Goal: Task Accomplishment & Management: Use online tool/utility

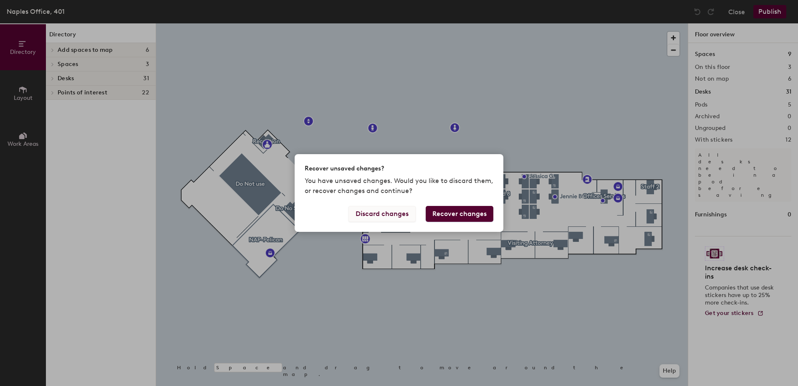
click at [373, 213] on button "Discard changes" at bounding box center [382, 214] width 67 height 16
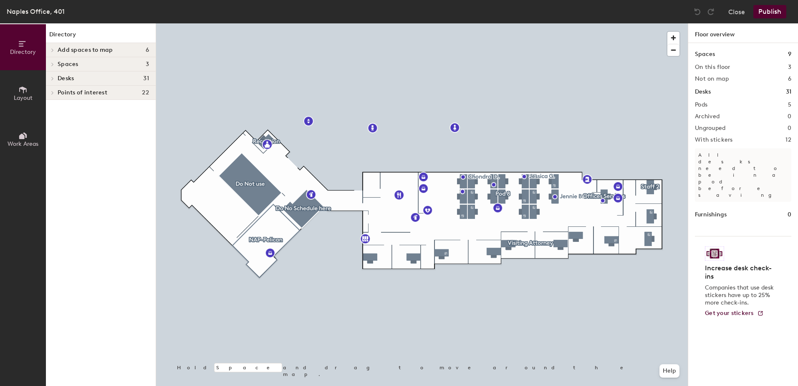
click at [83, 50] on span "Add spaces to map" at bounding box center [86, 50] width 56 height 7
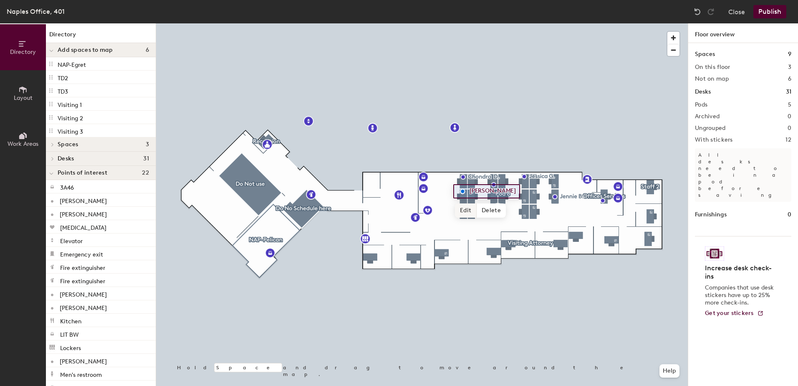
click at [465, 23] on div at bounding box center [422, 23] width 532 height 0
click at [463, 23] on div at bounding box center [422, 23] width 532 height 0
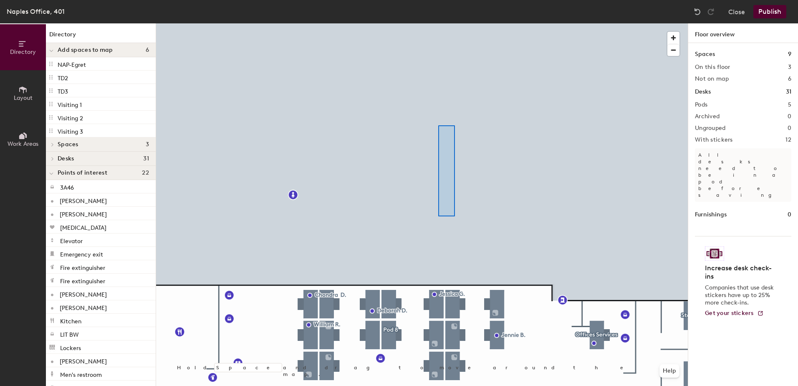
click at [452, 23] on div at bounding box center [422, 23] width 532 height 0
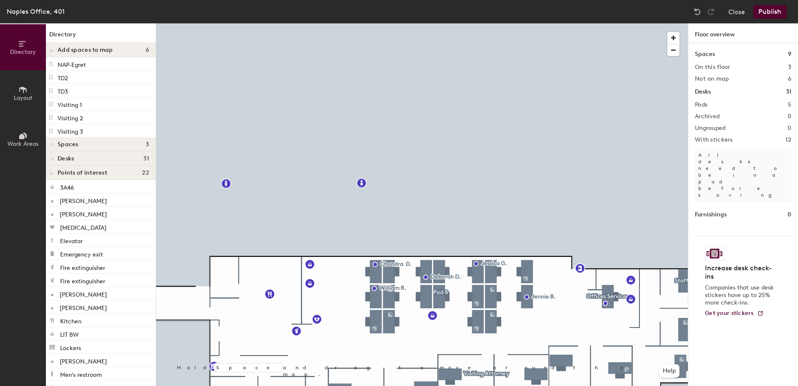
click at [699, 105] on h2 "Pods" at bounding box center [701, 104] width 13 height 7
click at [698, 104] on h2 "Pods" at bounding box center [701, 104] width 13 height 7
click at [713, 54] on h1 "Spaces" at bounding box center [705, 54] width 20 height 9
click at [707, 55] on h1 "Spaces" at bounding box center [705, 54] width 20 height 9
click at [715, 68] on h2 "On this floor" at bounding box center [712, 67] width 35 height 7
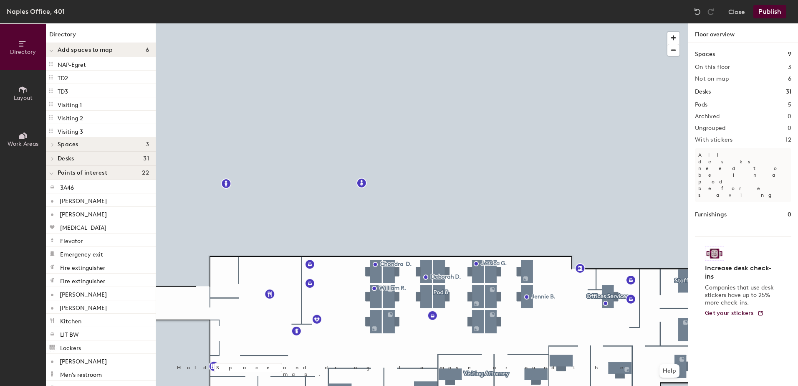
click at [791, 61] on div "Spaces 9 On this floor 3 Not on map 6 Desks 31 Pods 5 Archived 0 Ungrouped 0 Wi…" at bounding box center [743, 224] width 110 height 362
drag, startPoint x: 793, startPoint y: 51, endPoint x: 789, endPoint y: 58, distance: 8.8
click at [793, 52] on div "Spaces 9 On this floor 3 Not on map 6 Desks 31 Pods 5 Archived 0 Ungrouped 0 Wi…" at bounding box center [743, 224] width 110 height 362
click at [377, 23] on div at bounding box center [422, 23] width 532 height 0
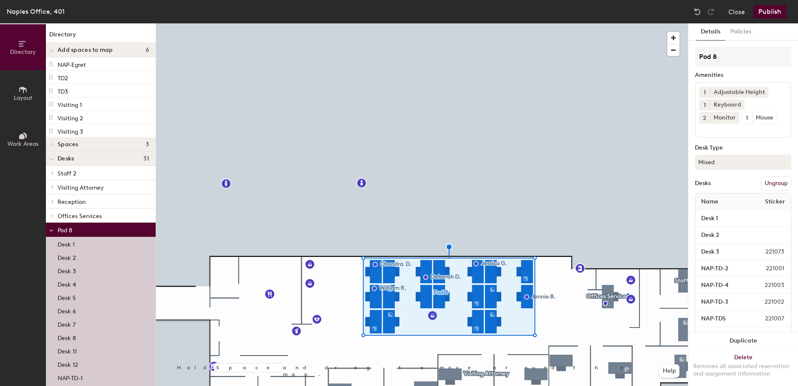
click at [627, 23] on div at bounding box center [422, 23] width 532 height 0
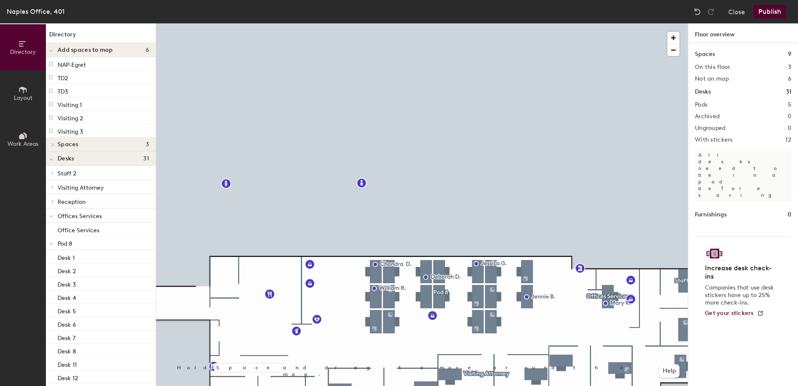
click at [252, 23] on div at bounding box center [422, 23] width 532 height 0
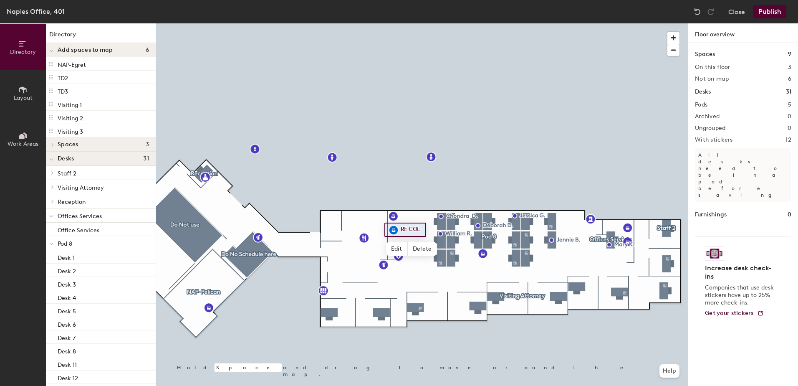
click at [464, 23] on div at bounding box center [422, 23] width 532 height 0
click at [470, 23] on div at bounding box center [422, 23] width 532 height 0
click at [497, 23] on div at bounding box center [422, 23] width 532 height 0
click at [458, 23] on div at bounding box center [422, 23] width 532 height 0
click at [501, 23] on div at bounding box center [422, 23] width 532 height 0
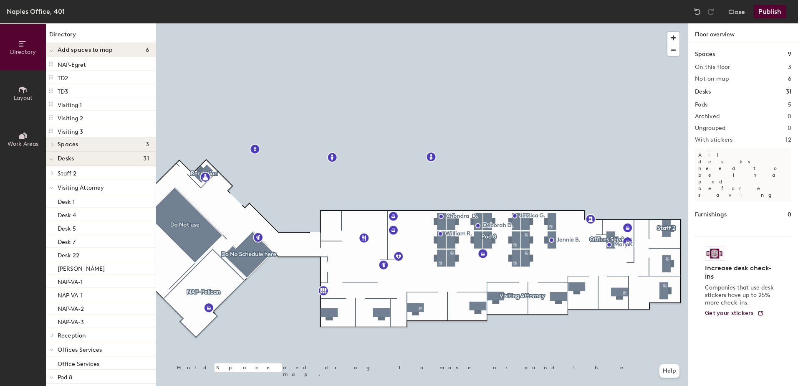
click at [26, 45] on icon at bounding box center [22, 43] width 9 height 9
click at [53, 47] on span at bounding box center [51, 50] width 4 height 7
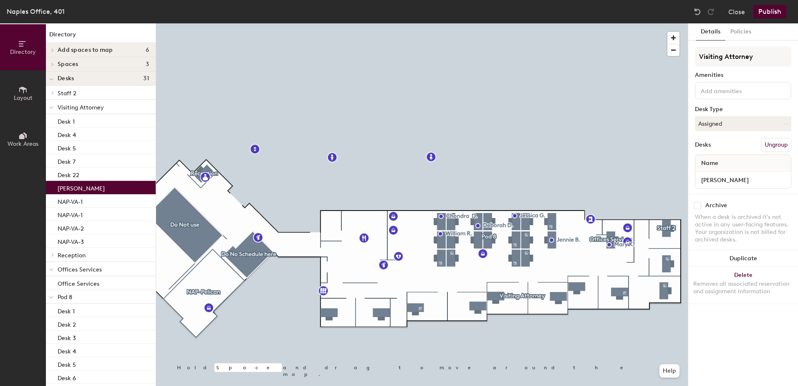
click at [91, 183] on p "[PERSON_NAME]" at bounding box center [81, 187] width 47 height 10
click at [536, 23] on div at bounding box center [422, 23] width 532 height 0
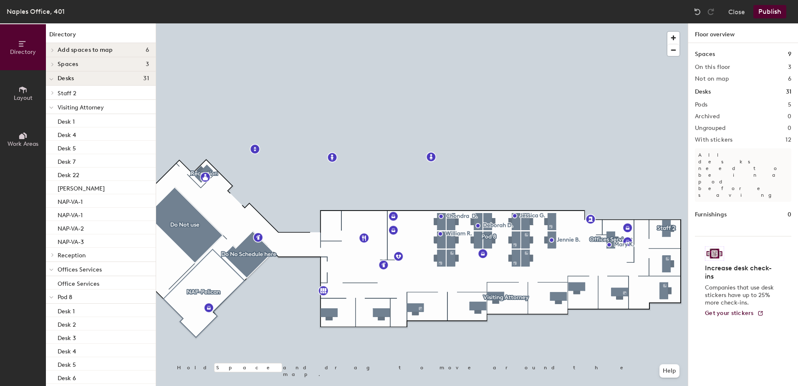
click at [20, 141] on span "Work Areas" at bounding box center [23, 143] width 31 height 7
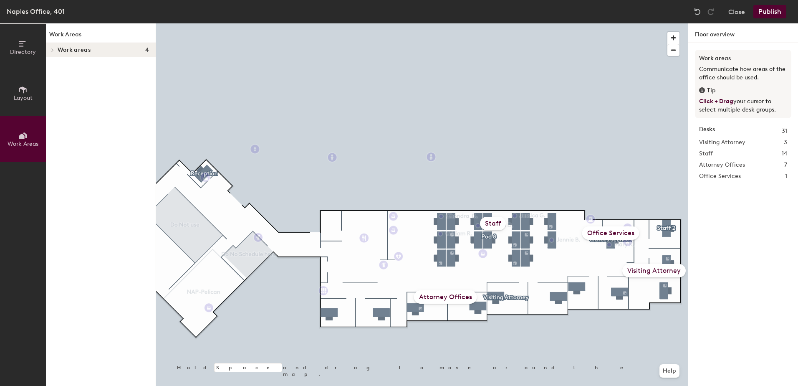
click at [587, 23] on div at bounding box center [422, 23] width 532 height 0
click at [615, 23] on div at bounding box center [422, 23] width 532 height 0
click at [19, 93] on icon at bounding box center [22, 89] width 9 height 9
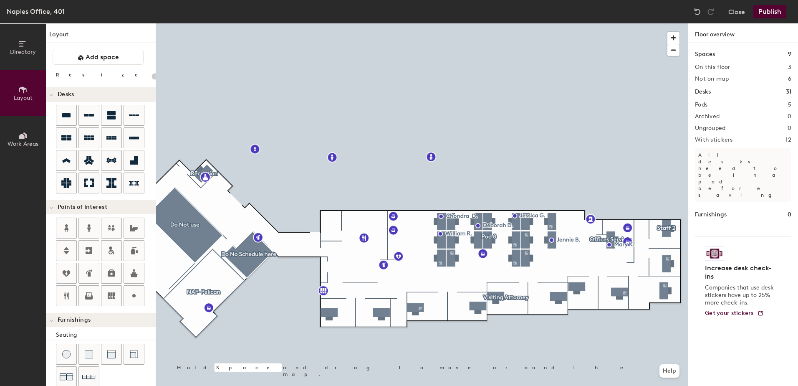
click at [13, 47] on button "Directory" at bounding box center [23, 47] width 46 height 46
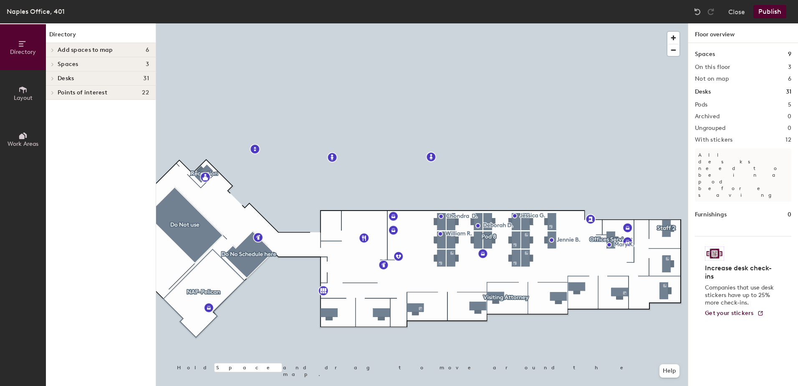
click at [82, 96] on div "Points of interest 22" at bounding box center [101, 93] width 110 height 14
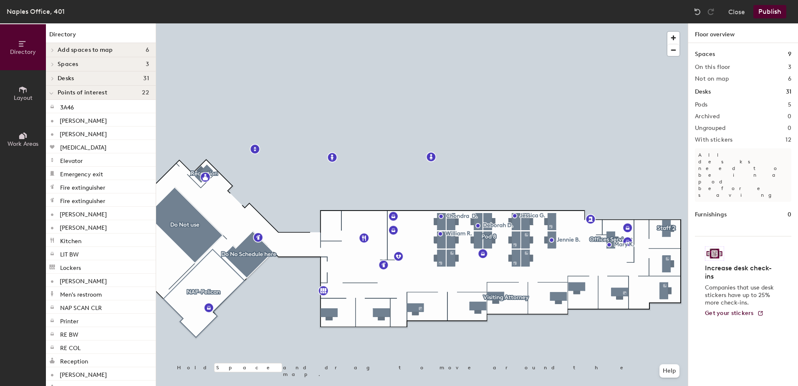
click at [644, 23] on div at bounding box center [422, 23] width 532 height 0
click at [665, 23] on div at bounding box center [422, 23] width 532 height 0
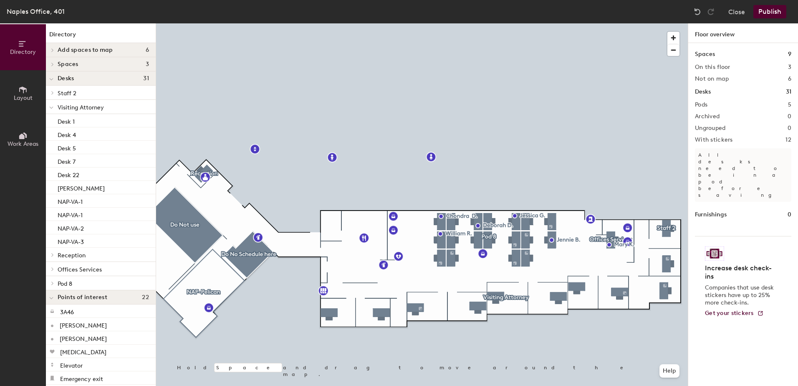
click at [618, 23] on div at bounding box center [422, 23] width 532 height 0
click at [476, 23] on div at bounding box center [422, 23] width 532 height 0
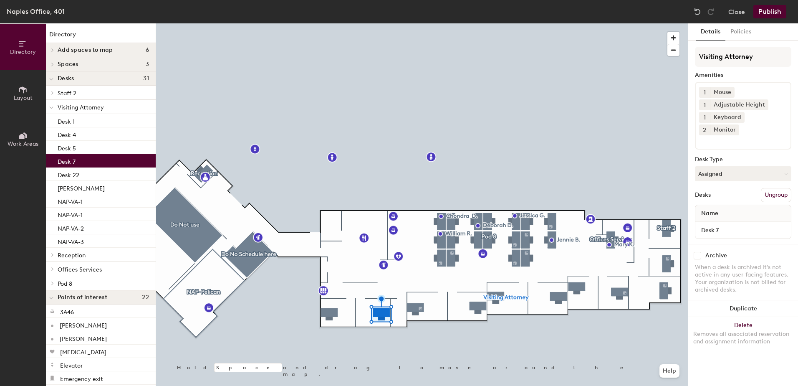
click at [332, 23] on div at bounding box center [422, 23] width 532 height 0
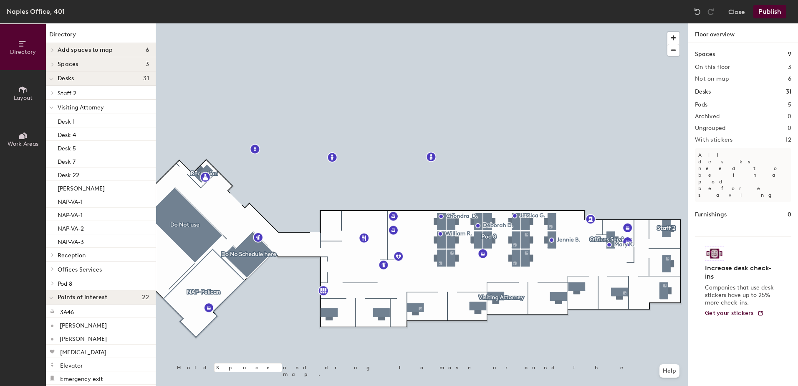
click at [53, 283] on icon at bounding box center [53, 282] width 2 height 3
click at [72, 298] on p "Desk 1" at bounding box center [66, 297] width 17 height 10
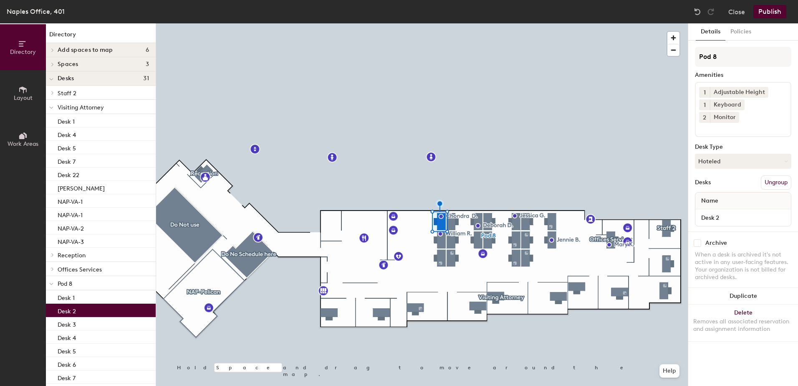
click at [71, 314] on p "Desk 2" at bounding box center [67, 310] width 18 height 10
click at [71, 293] on p "Desk 1" at bounding box center [66, 297] width 17 height 10
click at [73, 311] on p "Desk 2" at bounding box center [67, 310] width 18 height 10
click at [75, 296] on div "Desk 1" at bounding box center [101, 296] width 110 height 13
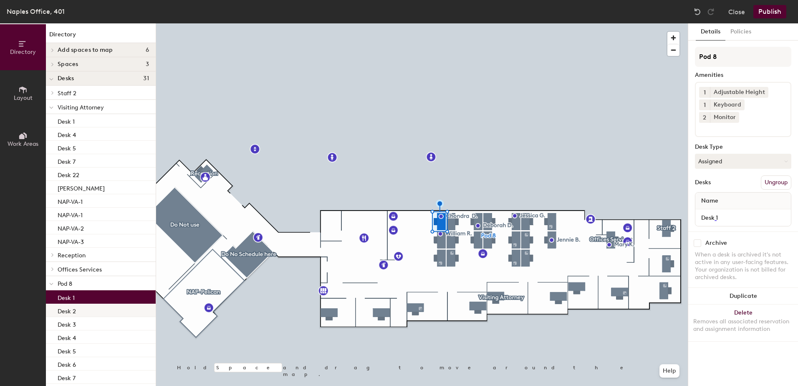
click at [75, 308] on p "Desk 2" at bounding box center [67, 310] width 18 height 10
click at [77, 297] on div "Desk 1" at bounding box center [101, 296] width 110 height 13
click at [76, 311] on p "Desk 2" at bounding box center [67, 310] width 18 height 10
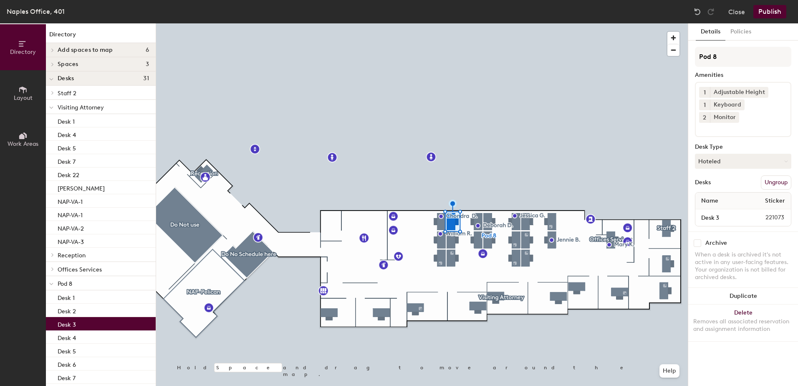
click at [81, 324] on div "Desk 3" at bounding box center [101, 323] width 110 height 13
click at [72, 322] on p "Desk 3" at bounding box center [67, 324] width 18 height 10
click at [71, 340] on p "Desk 4" at bounding box center [67, 337] width 18 height 10
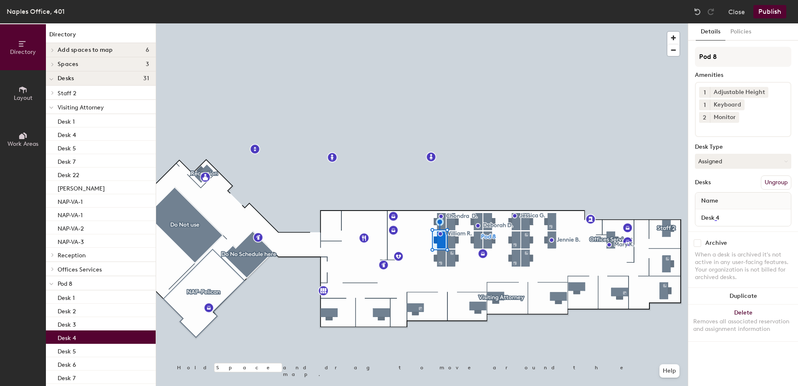
click at [746, 13] on div "Close Publish" at bounding box center [741, 11] width 101 height 13
click at [741, 9] on button "Close" at bounding box center [736, 11] width 17 height 13
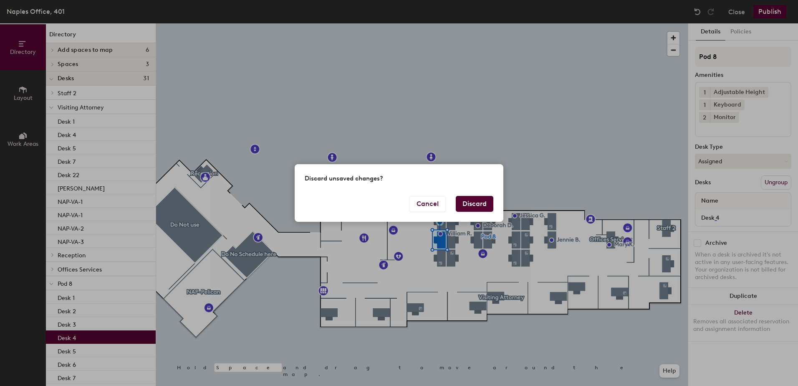
click at [466, 202] on button "Discard" at bounding box center [475, 204] width 38 height 16
